Goal: Task Accomplishment & Management: Use online tool/utility

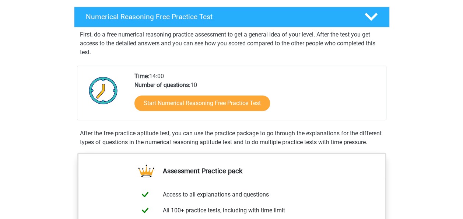
scroll to position [113, 0]
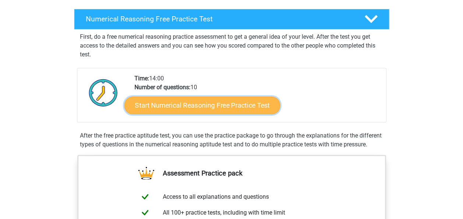
click at [208, 101] on link "Start Numerical Reasoning Free Practice Test" at bounding box center [202, 105] width 156 height 18
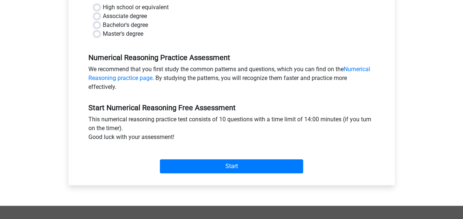
scroll to position [183, 0]
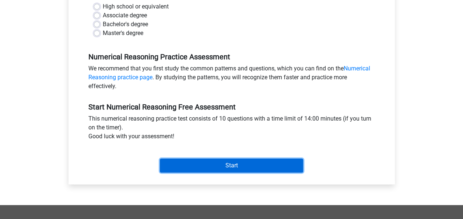
click at [227, 162] on input "Start" at bounding box center [231, 166] width 143 height 14
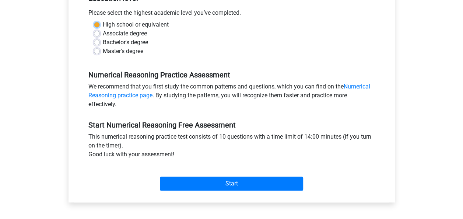
scroll to position [164, 0]
click at [173, 52] on div "Master's degree" at bounding box center [232, 51] width 276 height 9
click at [103, 42] on label "Bachelor's degree" at bounding box center [125, 42] width 45 height 9
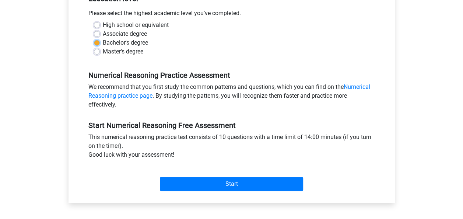
click at [97, 42] on input "Bachelor's degree" at bounding box center [97, 41] width 6 height 7
radio input "true"
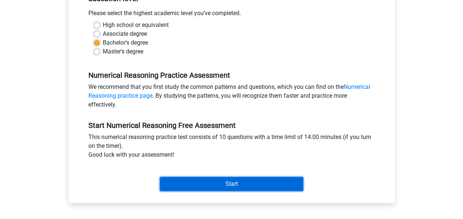
click at [224, 186] on input "Start" at bounding box center [231, 184] width 143 height 14
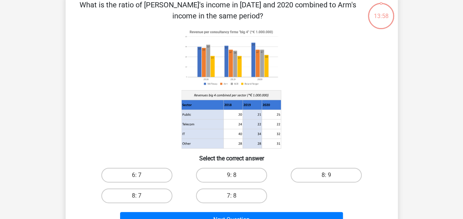
scroll to position [37, 0]
